Goal: Transaction & Acquisition: Purchase product/service

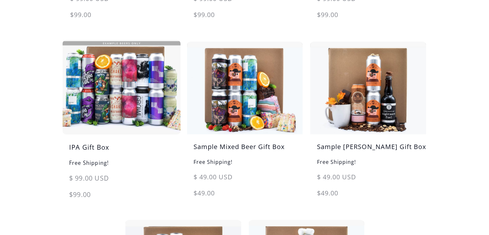
scroll to position [278, 0]
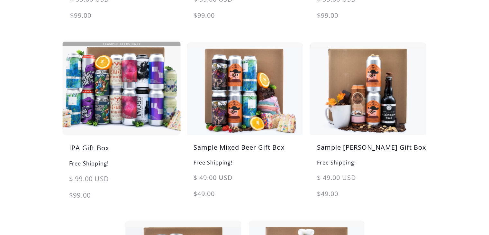
click at [128, 96] on img at bounding box center [121, 87] width 122 height 97
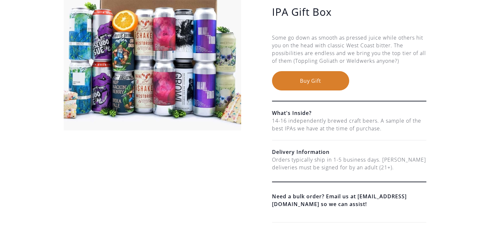
scroll to position [87, 0]
click at [306, 81] on button "Buy Gift" at bounding box center [310, 80] width 77 height 19
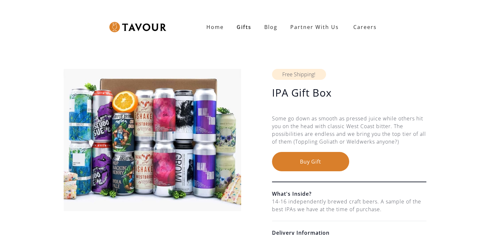
scroll to position [7, 0]
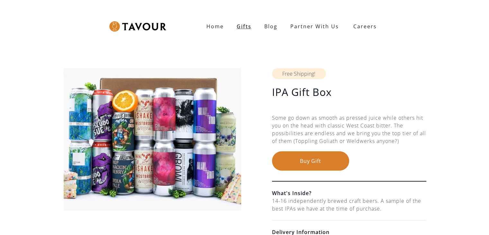
click at [245, 27] on link "Gifts" at bounding box center [244, 26] width 28 height 13
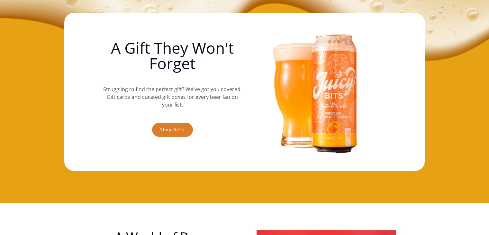
scroll to position [32, 0]
click at [175, 122] on link "Shop gifts" at bounding box center [172, 129] width 41 height 14
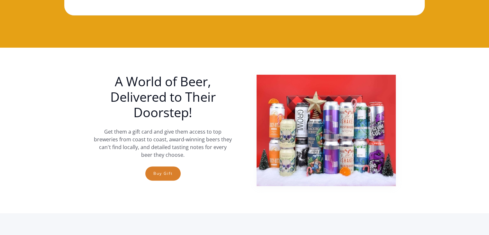
scroll to position [180, 0]
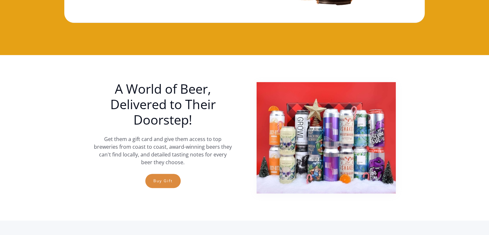
click at [166, 182] on link "Buy Gift" at bounding box center [162, 181] width 35 height 14
